Goal: Navigation & Orientation: Go to known website

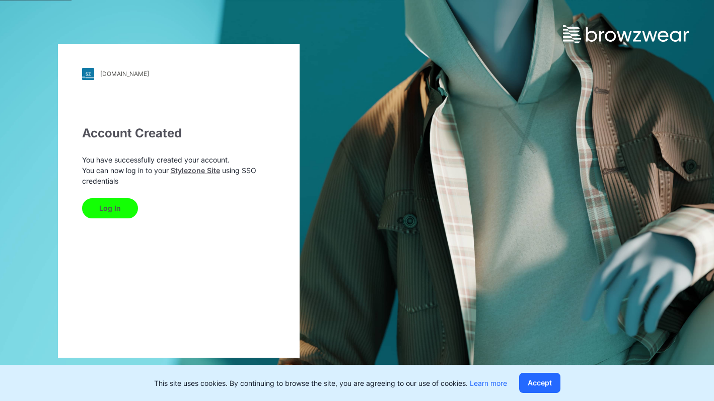
click at [115, 203] on button "Log In" at bounding box center [110, 208] width 56 height 20
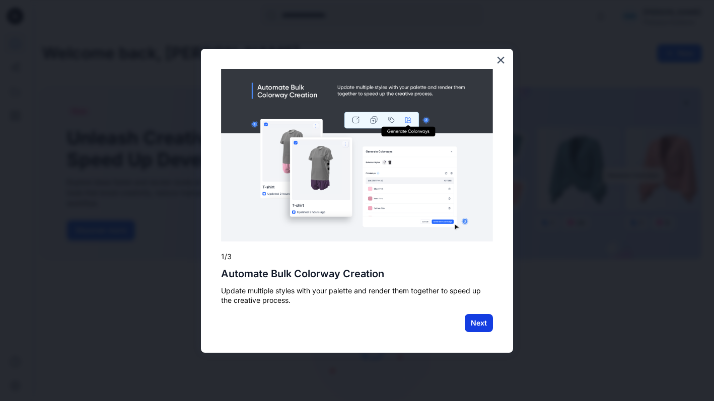
click at [478, 319] on button "Next" at bounding box center [478, 323] width 28 height 18
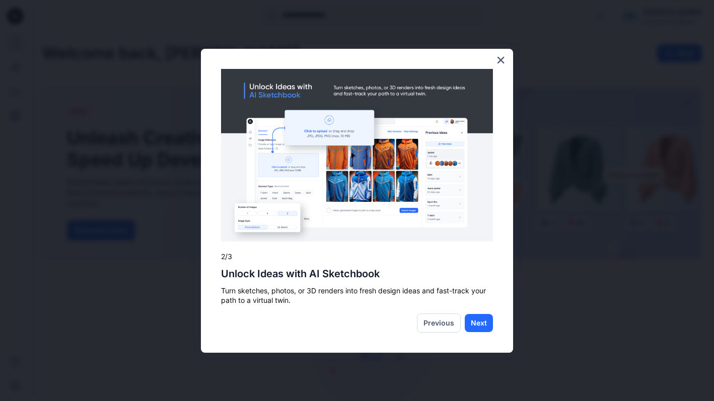
click at [478, 319] on button "Next" at bounding box center [478, 323] width 28 height 18
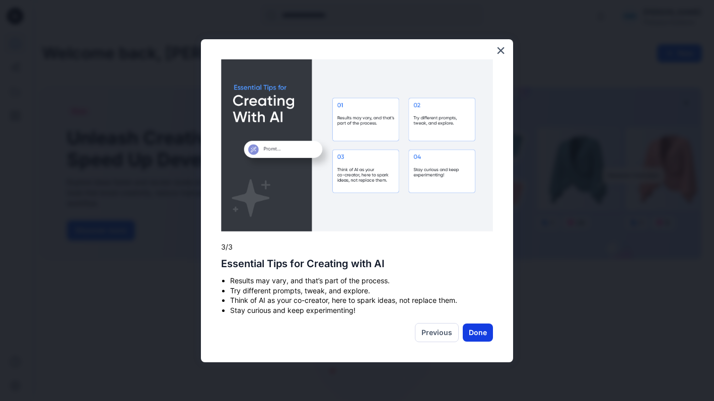
click at [479, 333] on button "Done" at bounding box center [477, 333] width 30 height 18
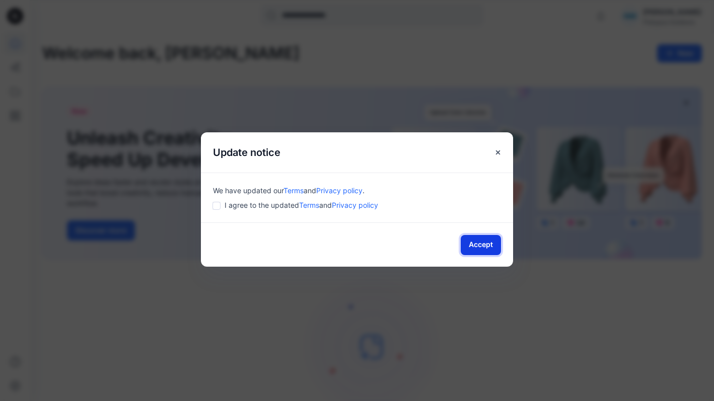
click at [476, 243] on button "Accept" at bounding box center [480, 245] width 40 height 20
